Goal: Task Accomplishment & Management: Manage account settings

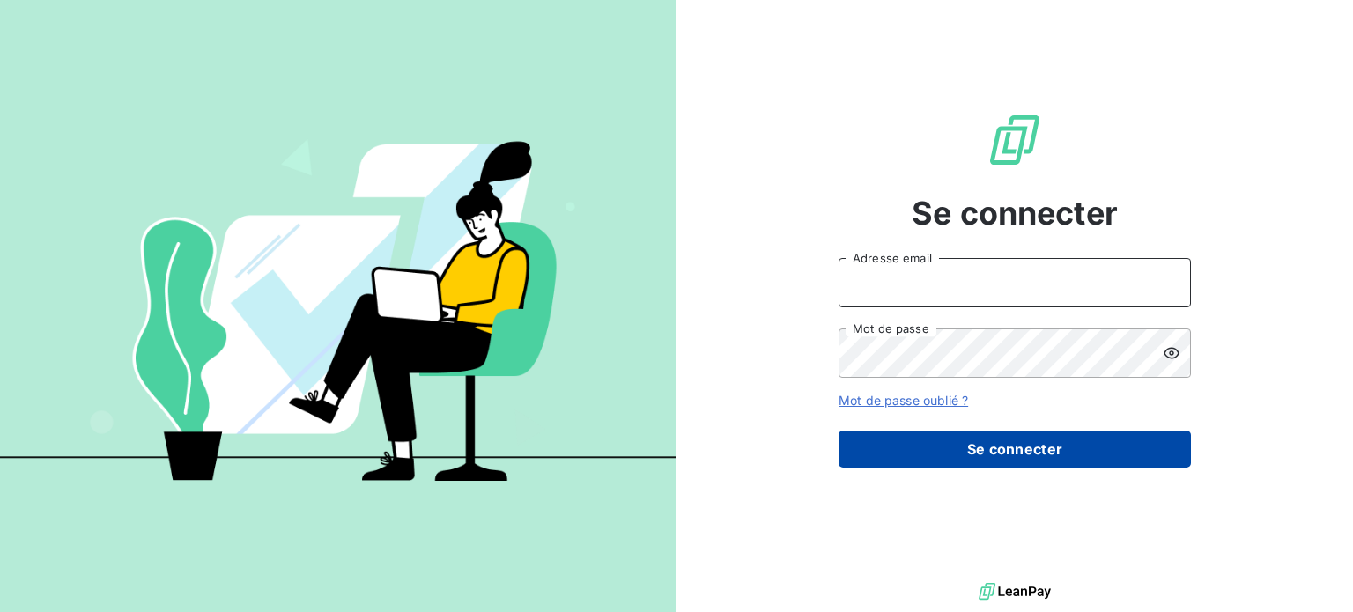
type input "[EMAIL_ADDRESS][PERSON_NAME][DOMAIN_NAME]"
click at [1042, 443] on button "Se connecter" at bounding box center [1015, 449] width 352 height 37
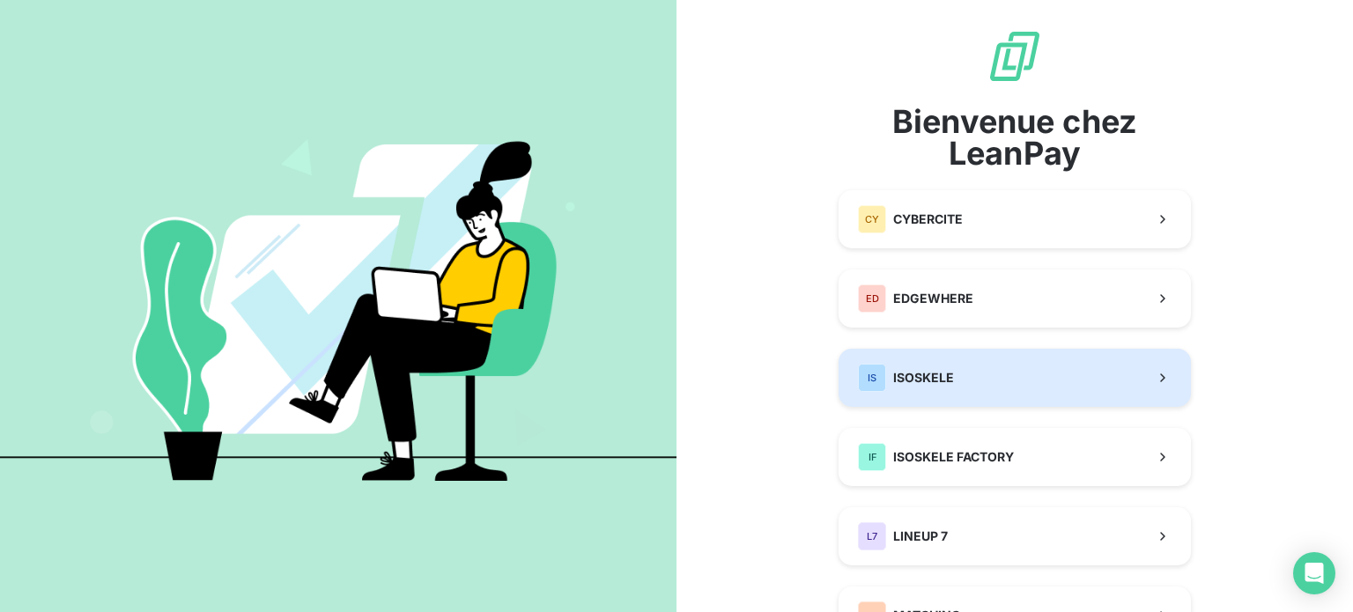
click at [1004, 387] on button "IS ISOSKELE" at bounding box center [1015, 378] width 352 height 58
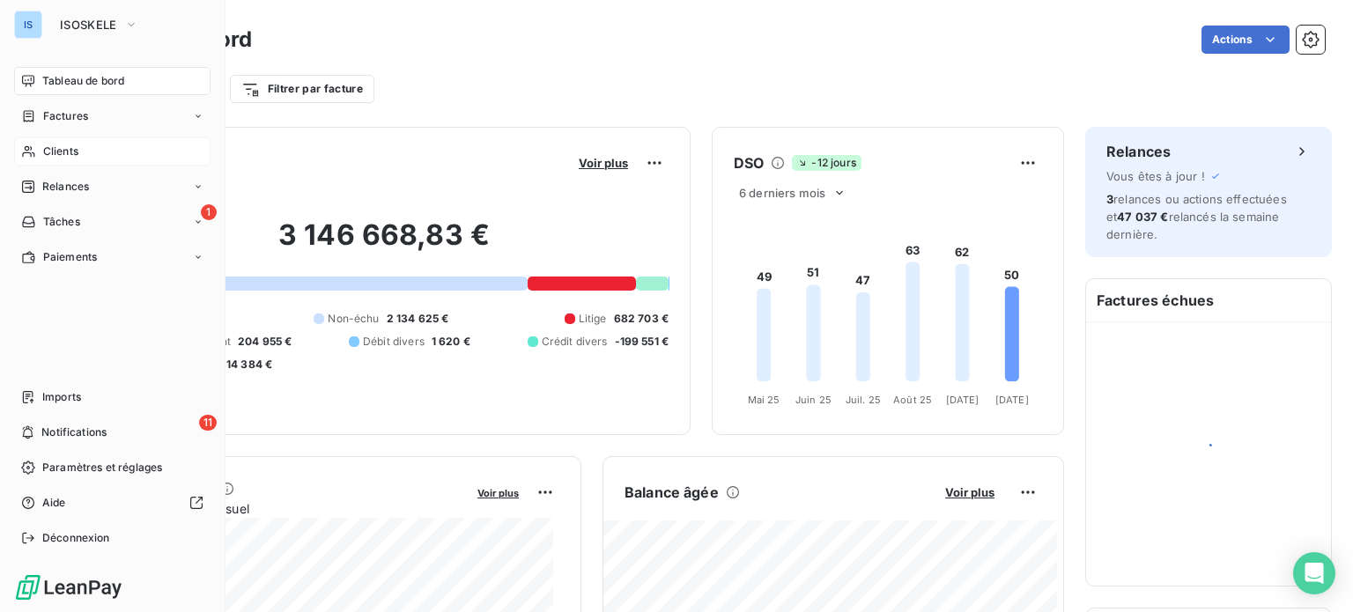
click at [70, 145] on span "Clients" at bounding box center [60, 152] width 35 height 16
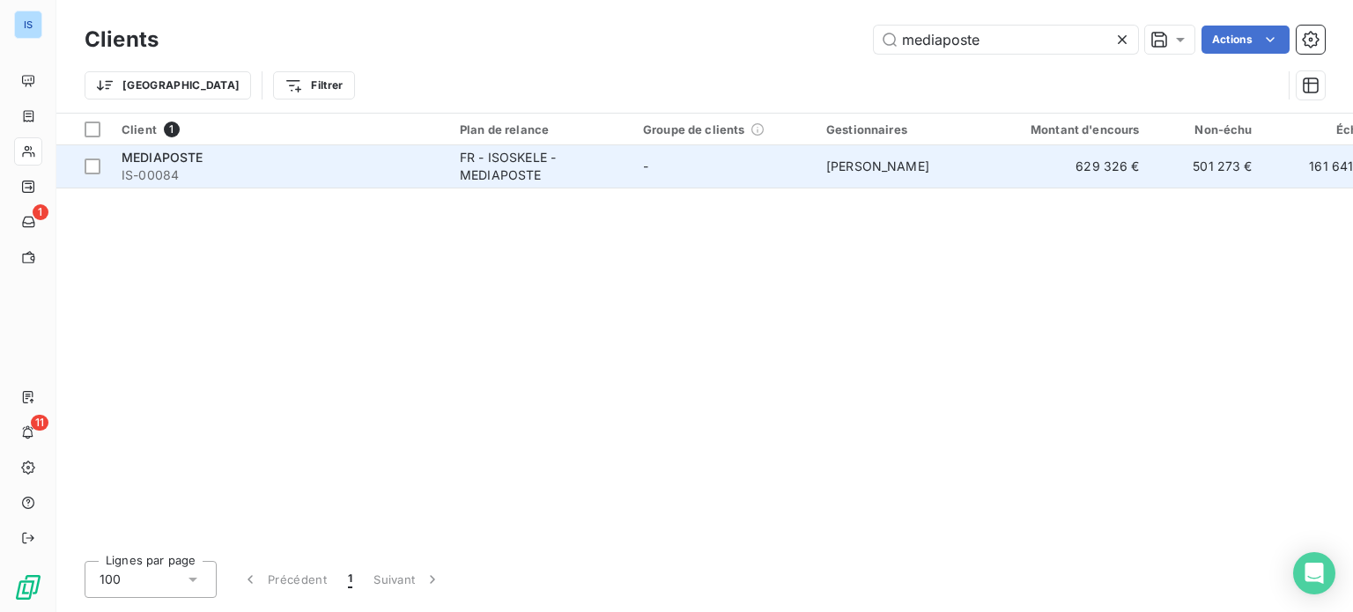
type input "mediaposte"
click at [268, 151] on div "MEDIAPOSTE" at bounding box center [280, 158] width 317 height 18
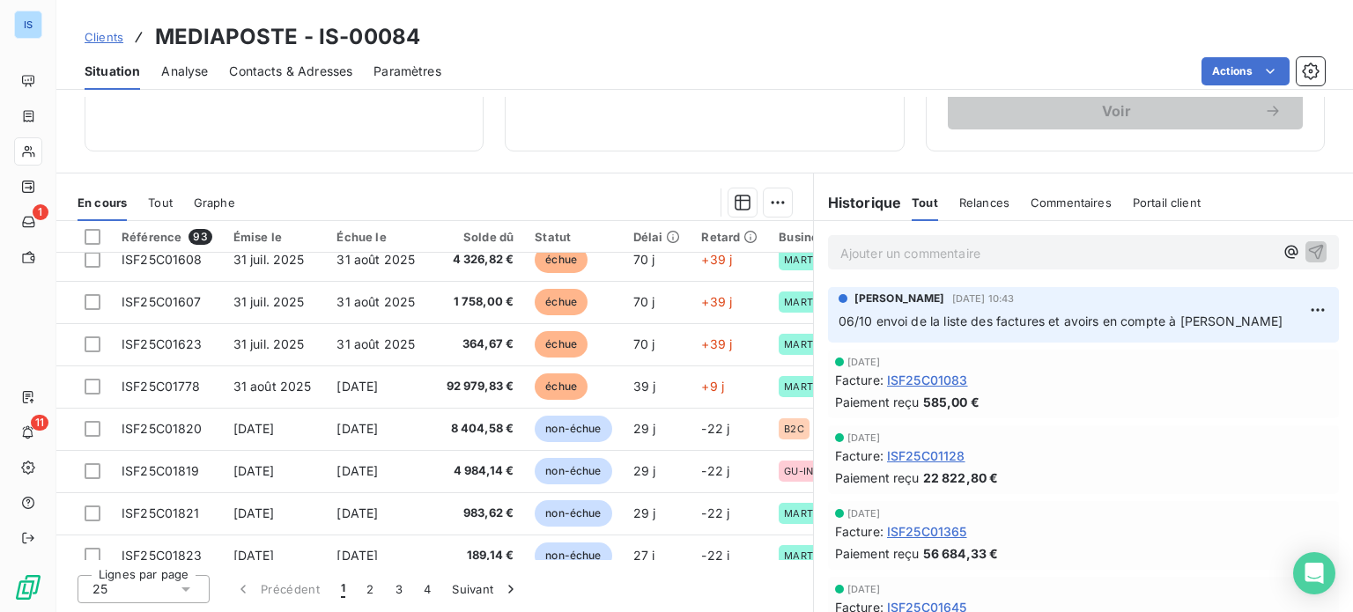
scroll to position [654, 0]
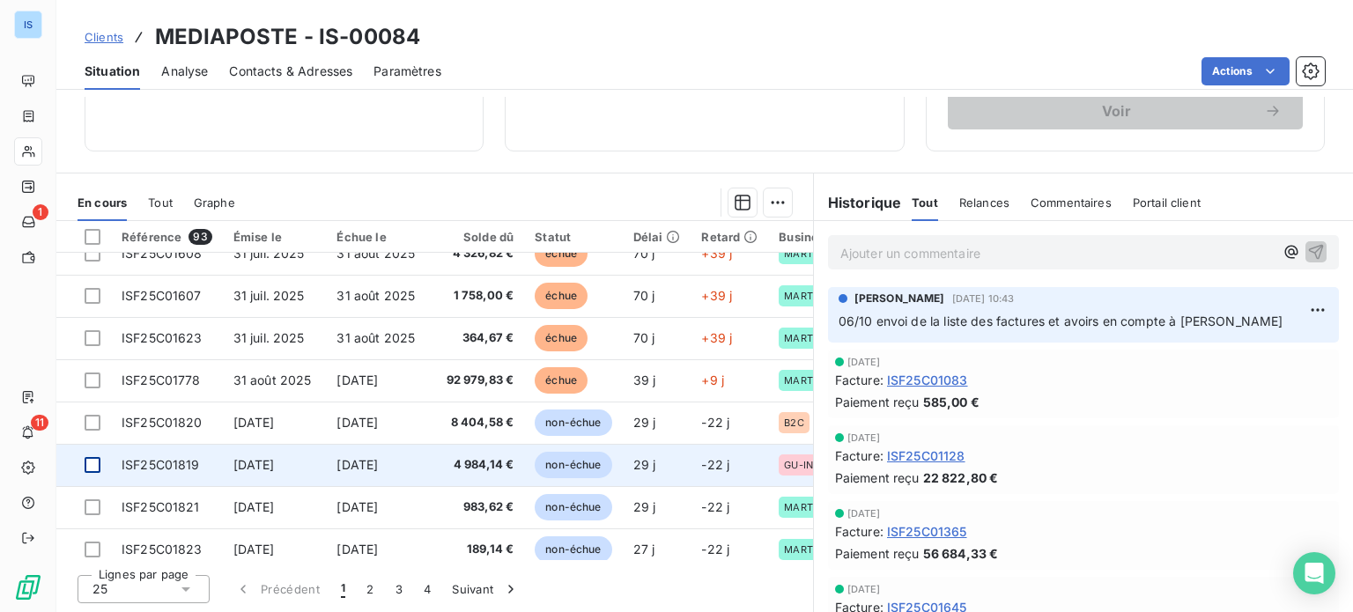
click at [88, 466] on div at bounding box center [93, 465] width 16 height 16
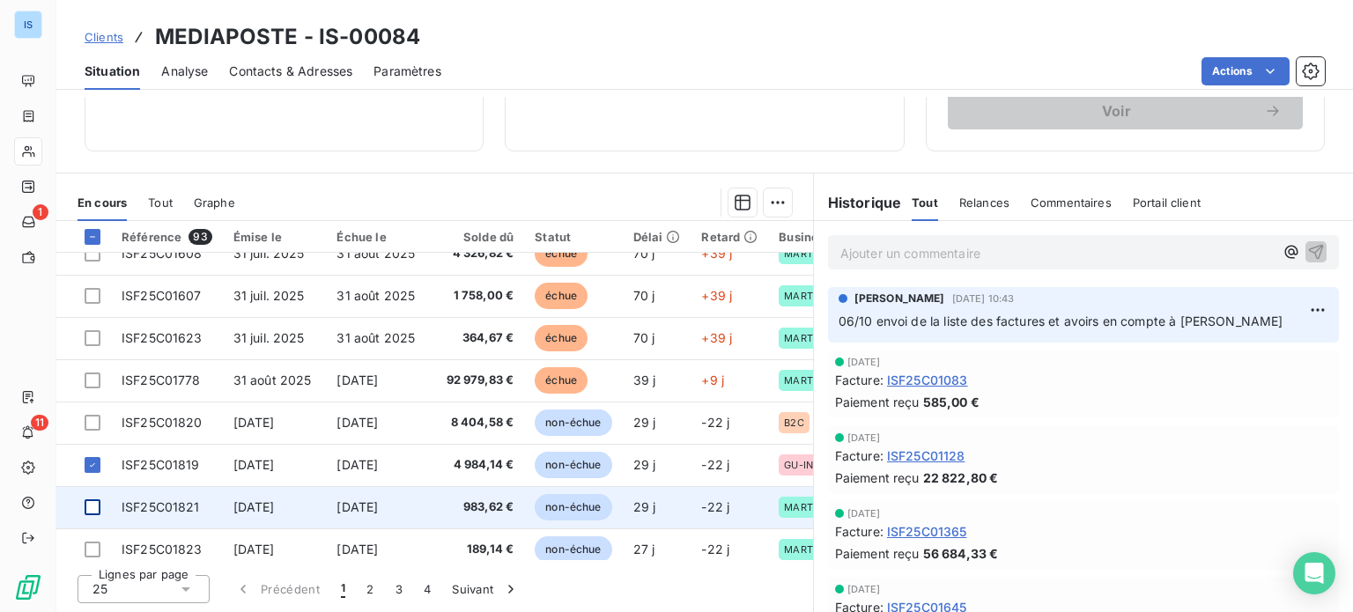
click at [94, 504] on div at bounding box center [93, 507] width 16 height 16
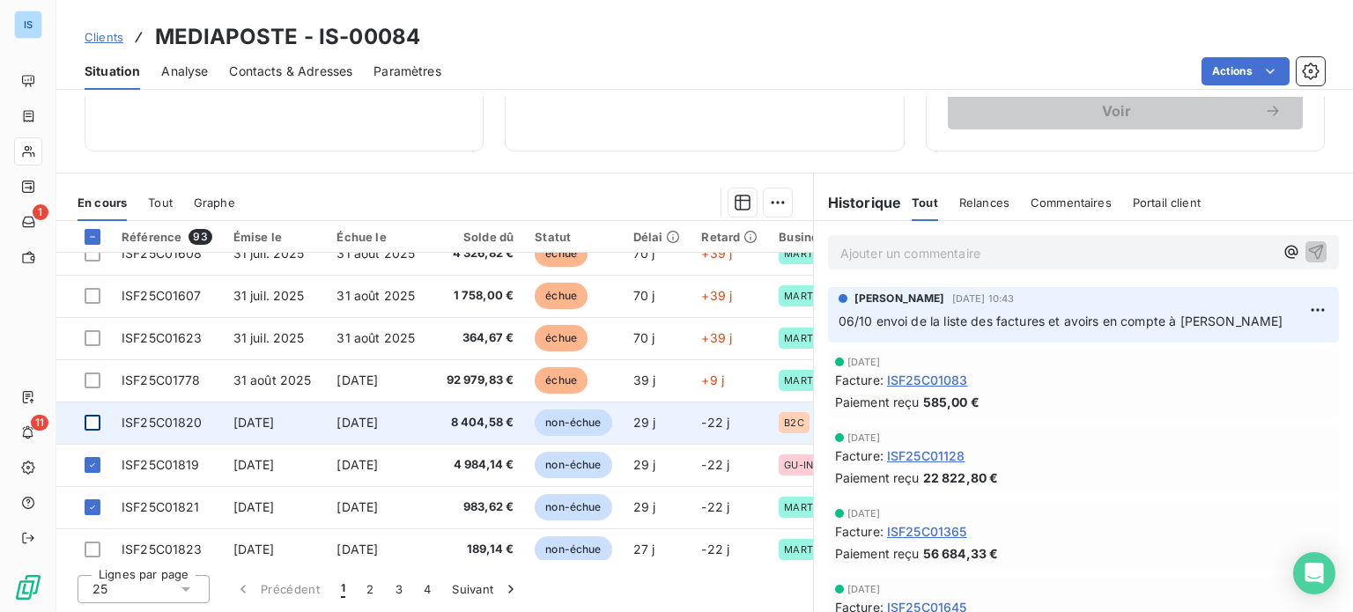
click at [95, 422] on div at bounding box center [93, 423] width 16 height 16
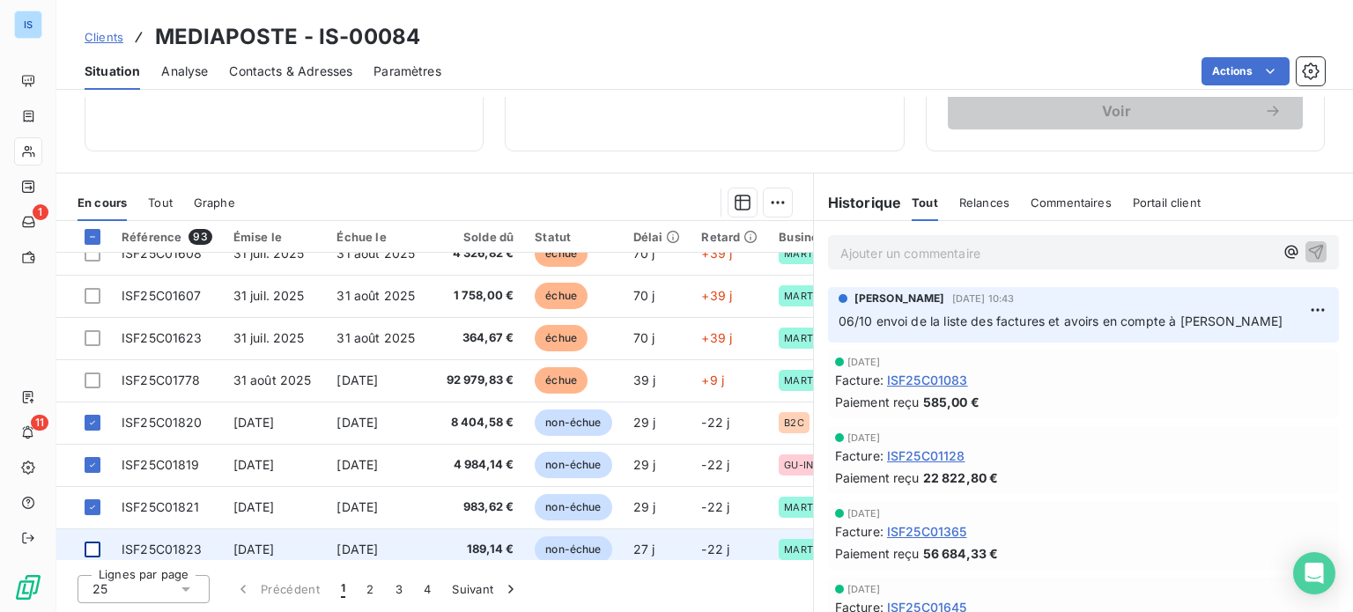
click at [93, 550] on div at bounding box center [93, 550] width 16 height 16
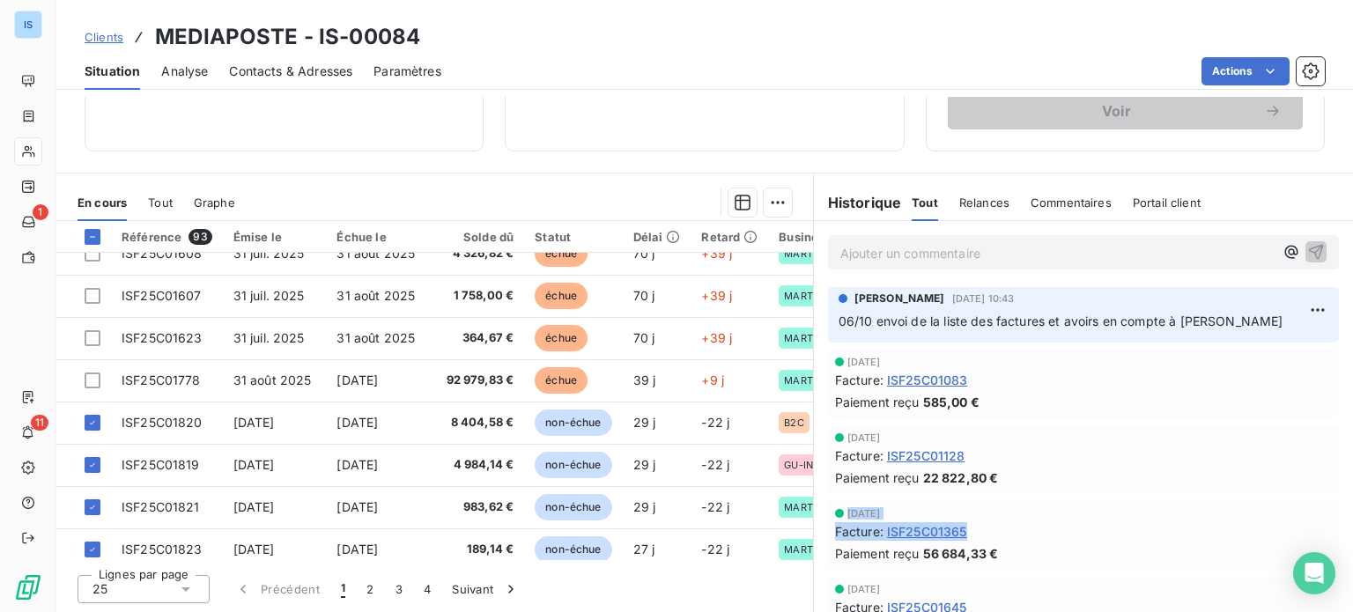
drag, startPoint x: 807, startPoint y: 502, endPoint x: 808, endPoint y: 560, distance: 58.1
click at [814, 560] on div "[DATE] Facture : ISF25C01365 Paiement reçu 56 684,33 €" at bounding box center [1083, 536] width 539 height 76
drag, startPoint x: 809, startPoint y: 496, endPoint x: 809, endPoint y: 534, distance: 37.9
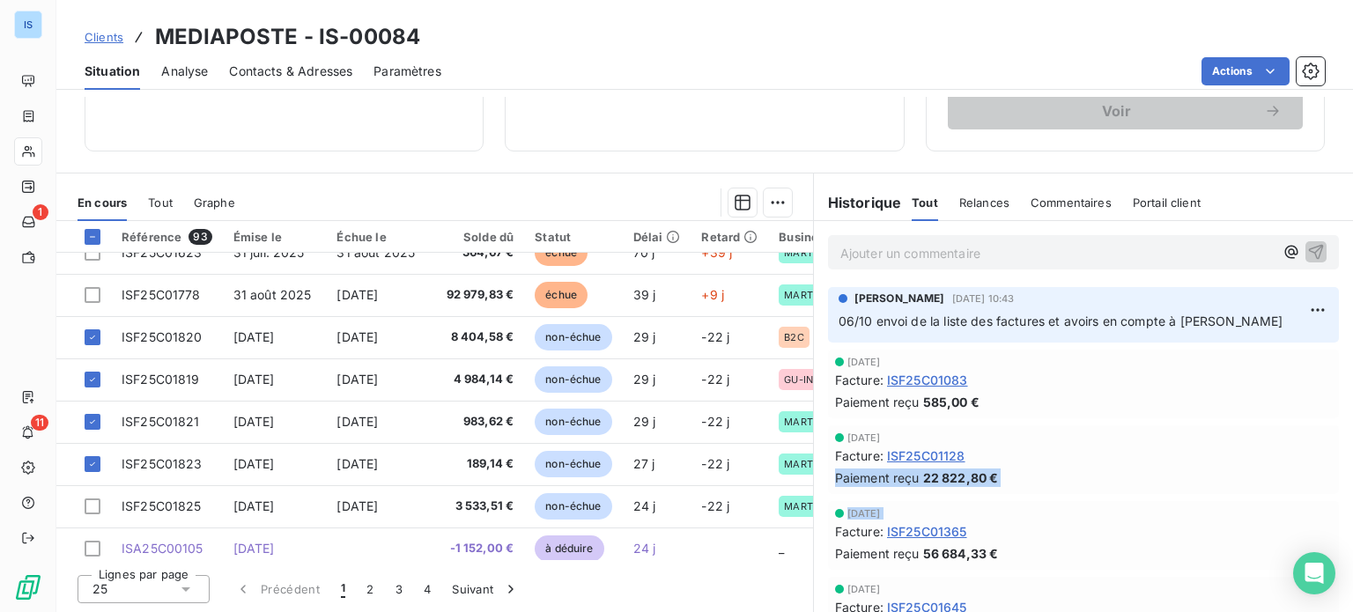
scroll to position [757, 0]
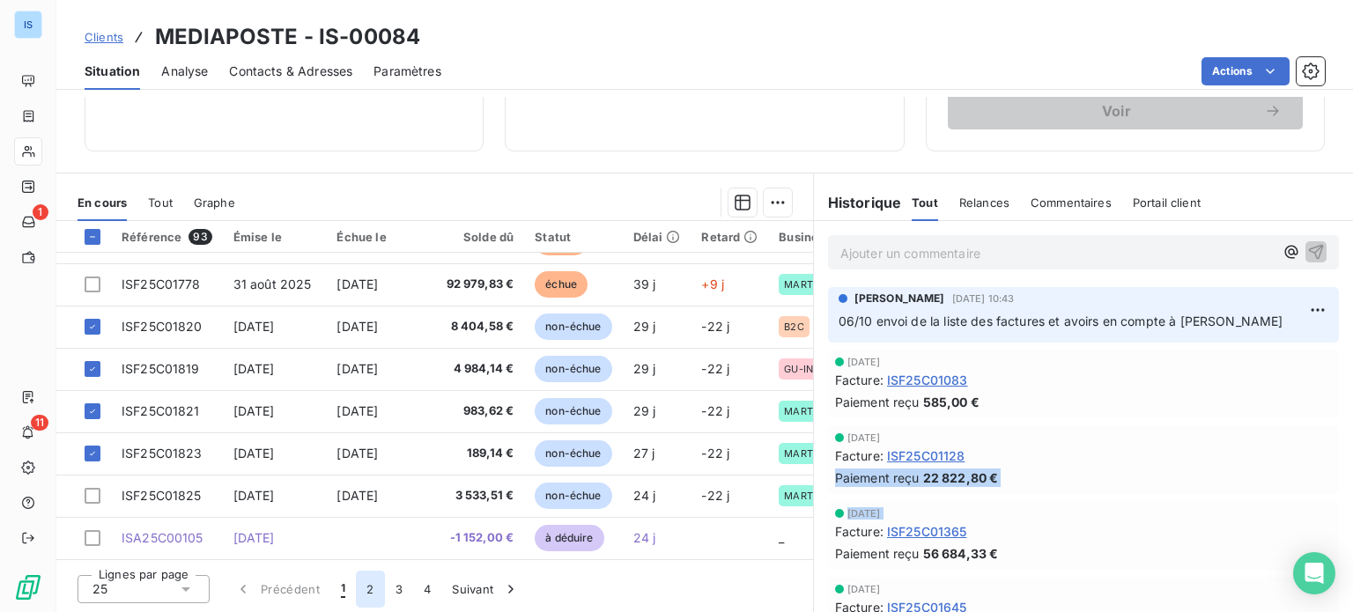
click at [365, 587] on button "2" at bounding box center [370, 589] width 28 height 37
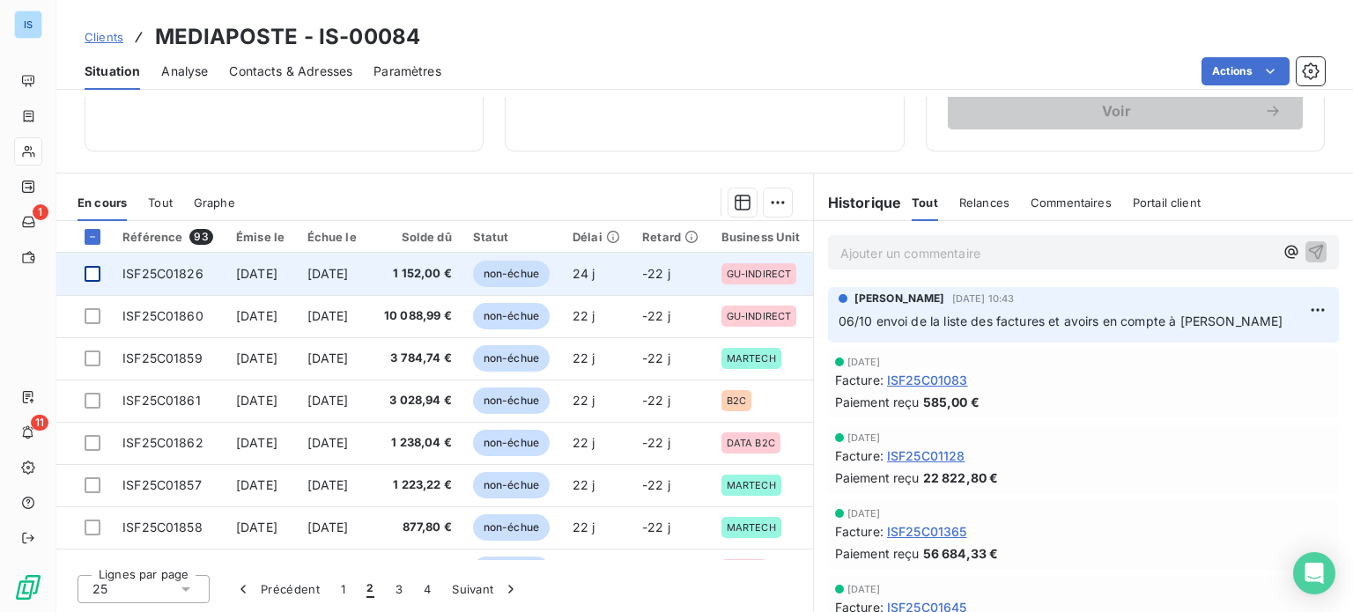
click at [95, 274] on div at bounding box center [93, 274] width 16 height 16
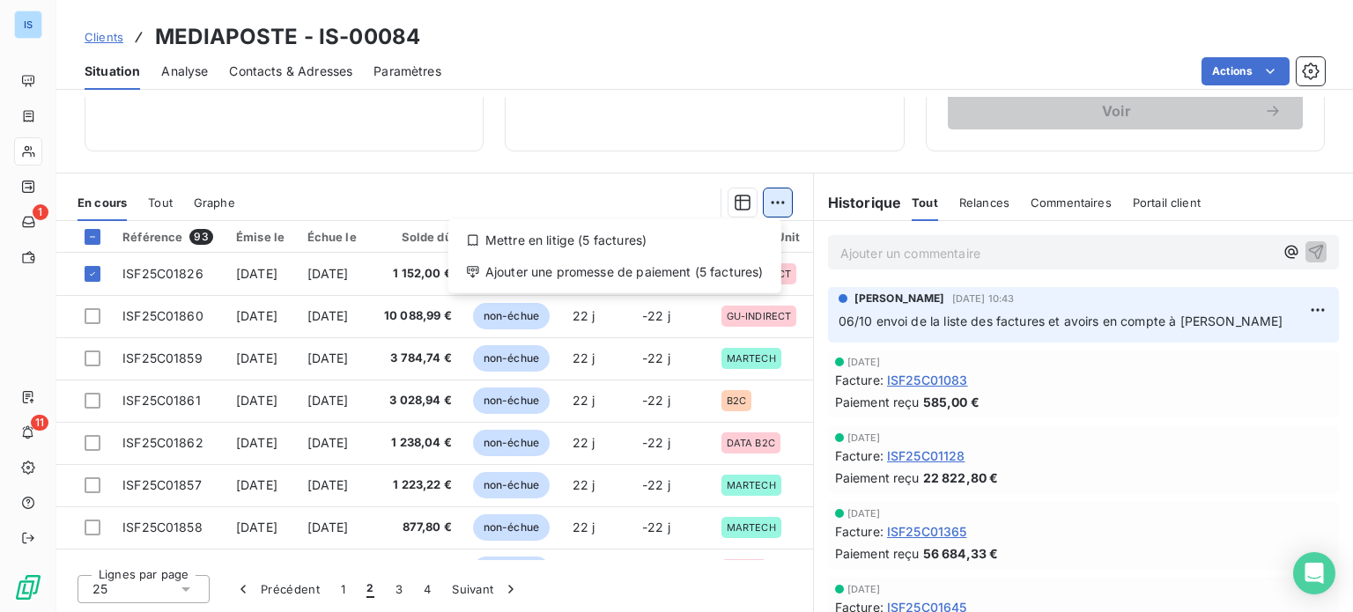
click at [762, 211] on html "IS 1 11 Clients MEDIAPOSTE - IS-00084 Situation Analyse Contacts & Adresses Par…" at bounding box center [676, 306] width 1353 height 612
click at [694, 274] on div "Ajouter une promesse de paiement (5 factures)" at bounding box center [614, 272] width 319 height 28
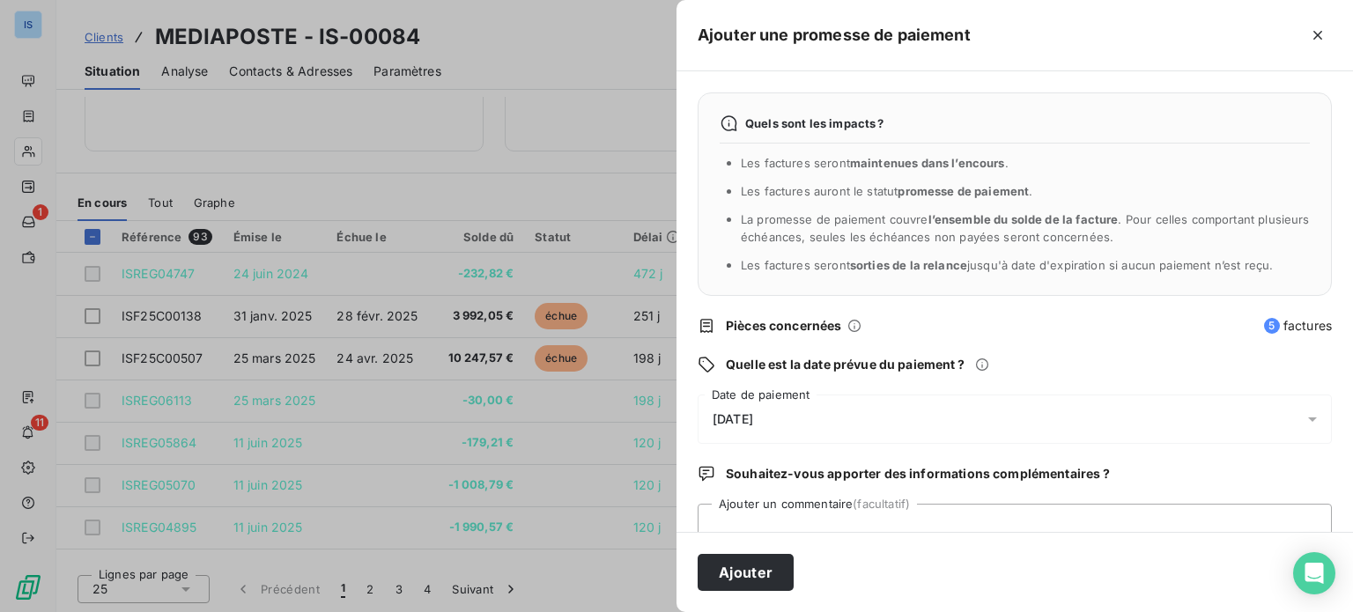
click at [1175, 409] on div "[DATE]" at bounding box center [1015, 419] width 634 height 49
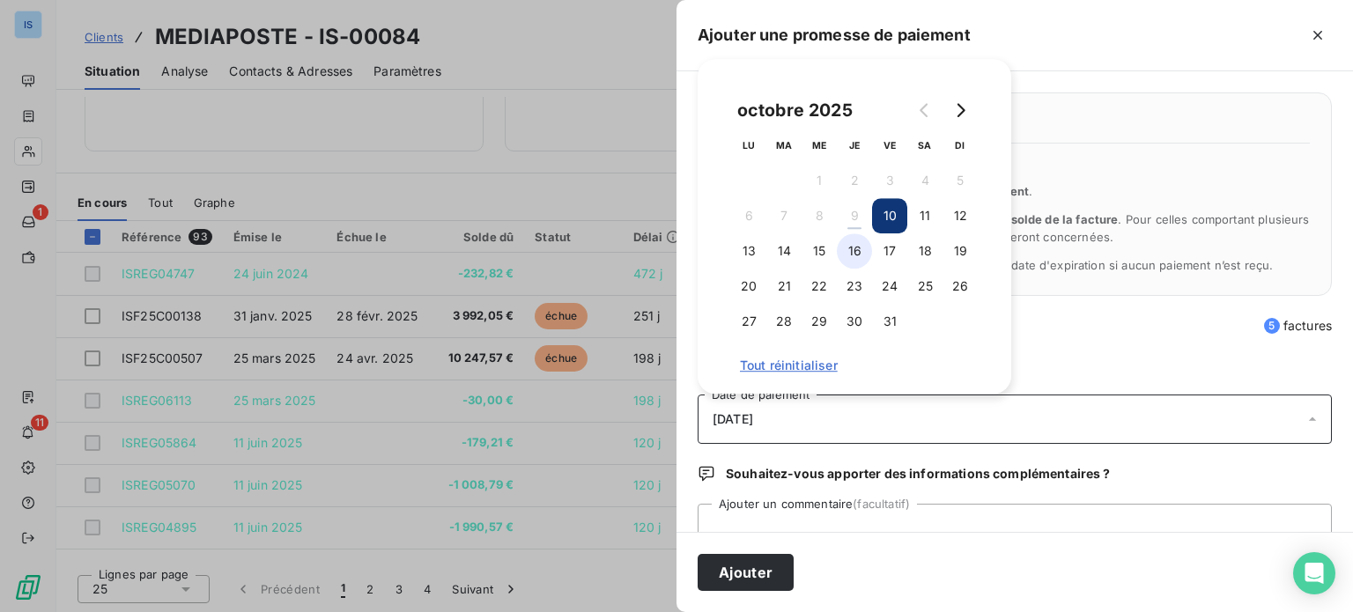
click at [856, 251] on button "16" at bounding box center [854, 250] width 35 height 35
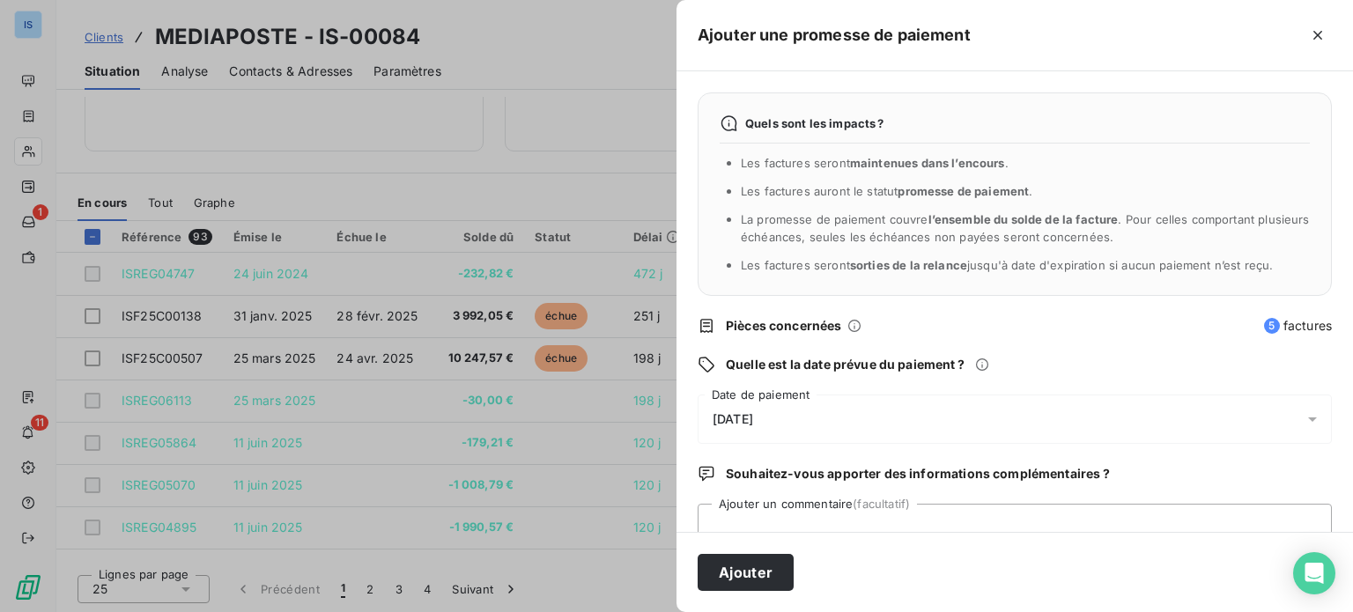
click at [772, 501] on div "Quels sont les impacts ? Les factures seront maintenues dans l’encours . Les fa…" at bounding box center [1014, 301] width 676 height 461
click at [770, 505] on textarea "Ajouter un commentaire (facultatif)" at bounding box center [1015, 537] width 634 height 67
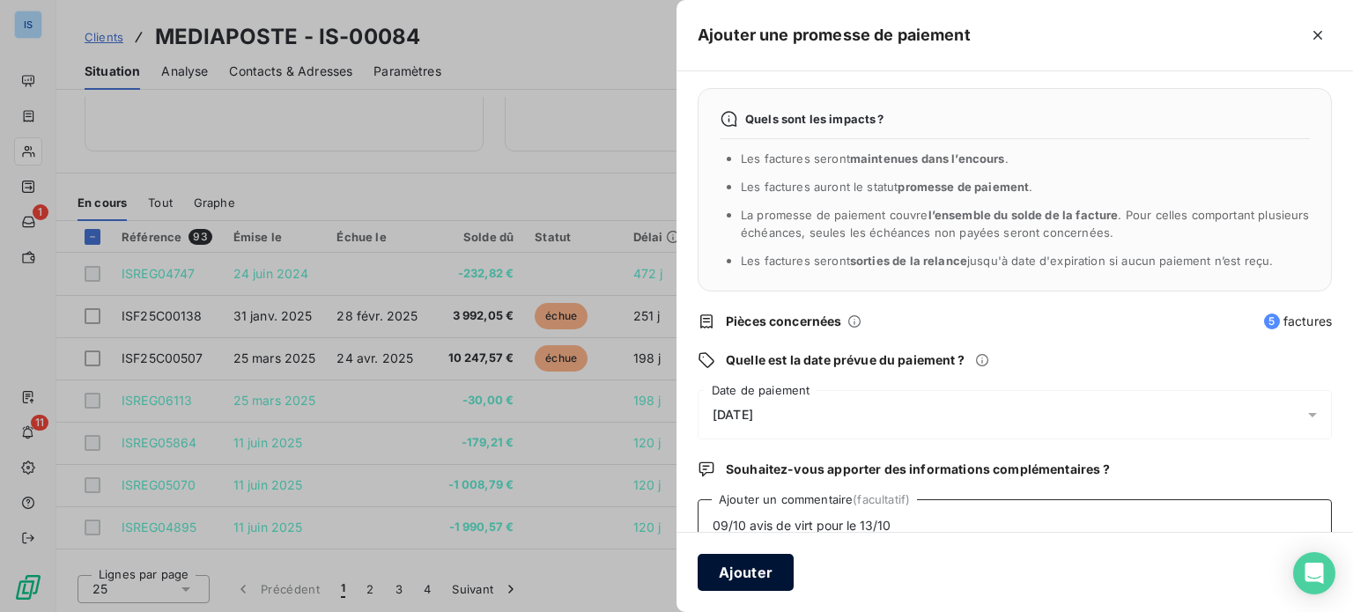
type textarea "09/10 avis de virt pour le 13/10"
click at [746, 577] on button "Ajouter" at bounding box center [746, 572] width 96 height 37
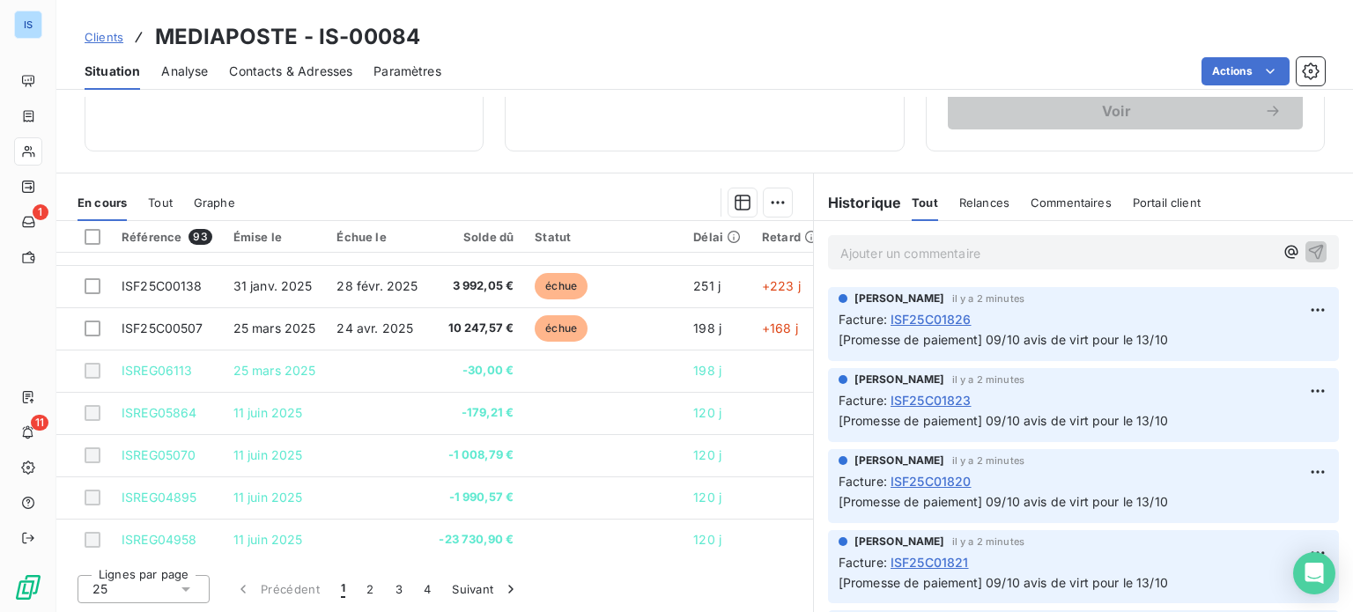
scroll to position [0, 0]
